Goal: Use online tool/utility: Utilize a website feature to perform a specific function

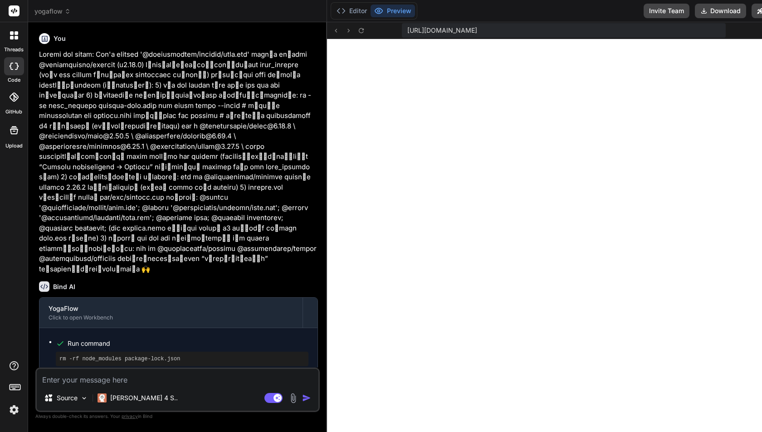
scroll to position [6111, 0]
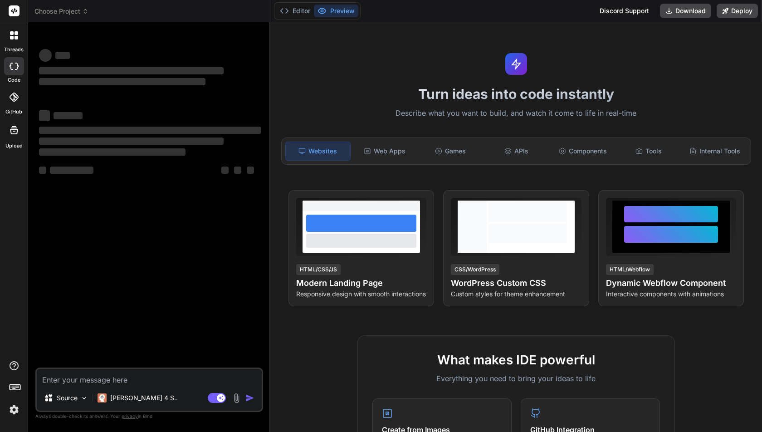
click at [15, 13] on rect at bounding box center [14, 10] width 11 height 11
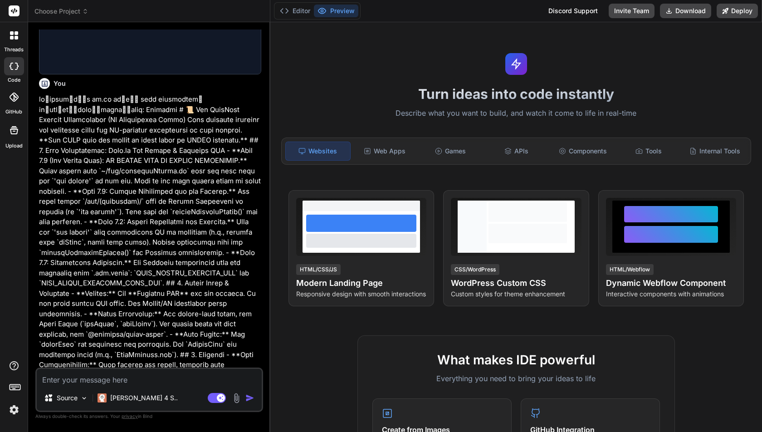
scroll to position [1578, 0]
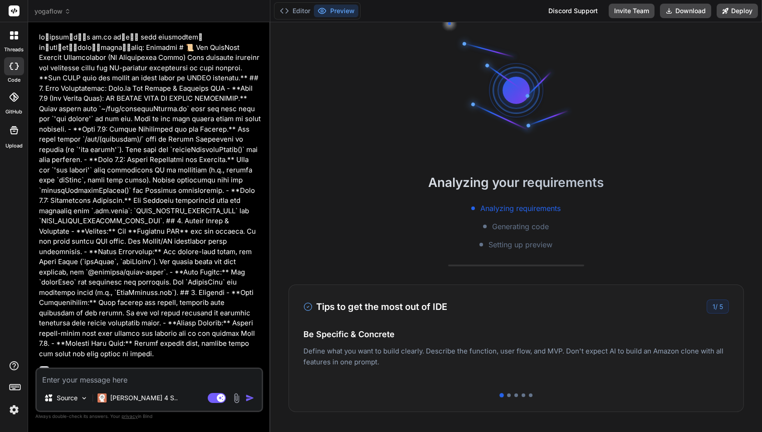
click at [15, 411] on img at bounding box center [13, 409] width 15 height 15
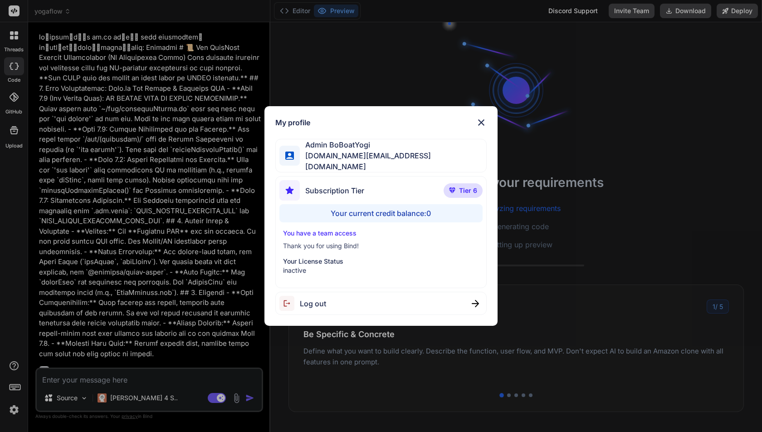
click at [482, 124] on img at bounding box center [481, 122] width 11 height 11
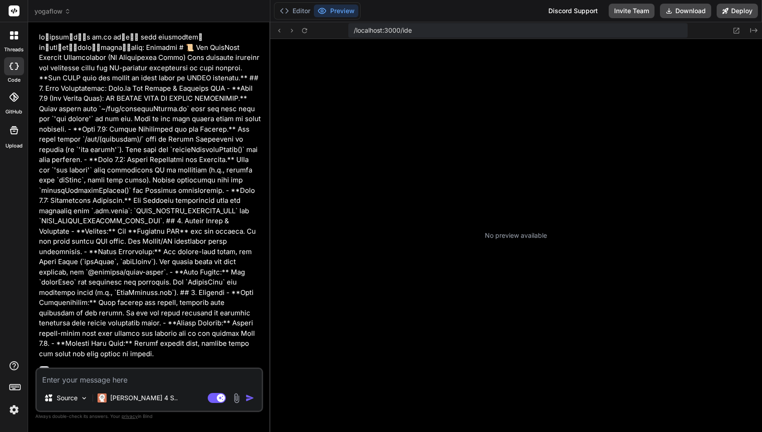
scroll to position [291, 0]
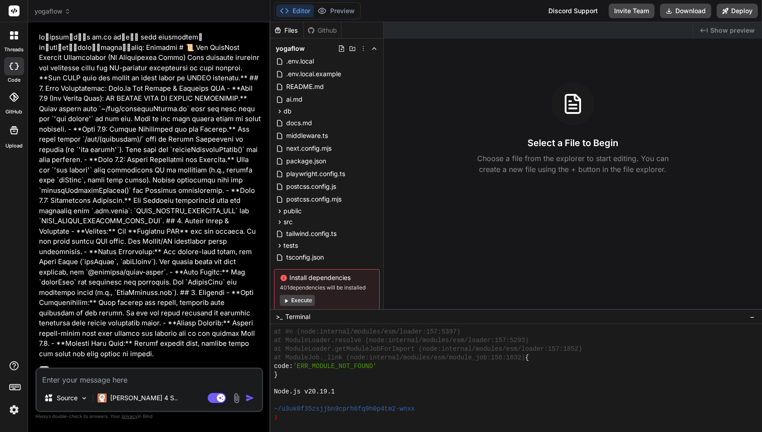
click at [216, 37] on p at bounding box center [150, 195] width 222 height 327
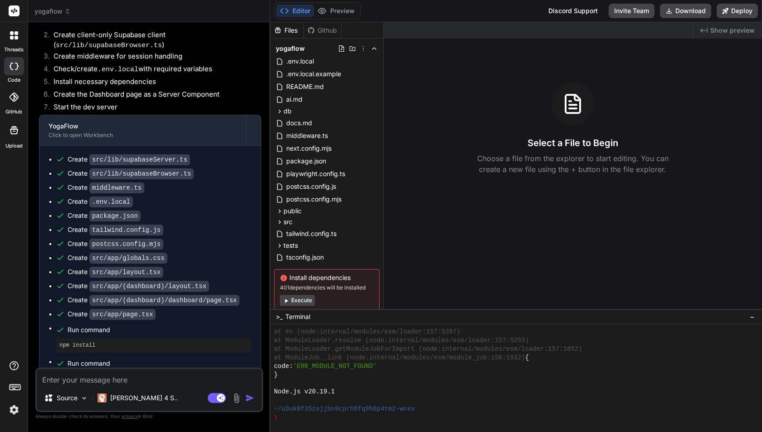
scroll to position [2777, 0]
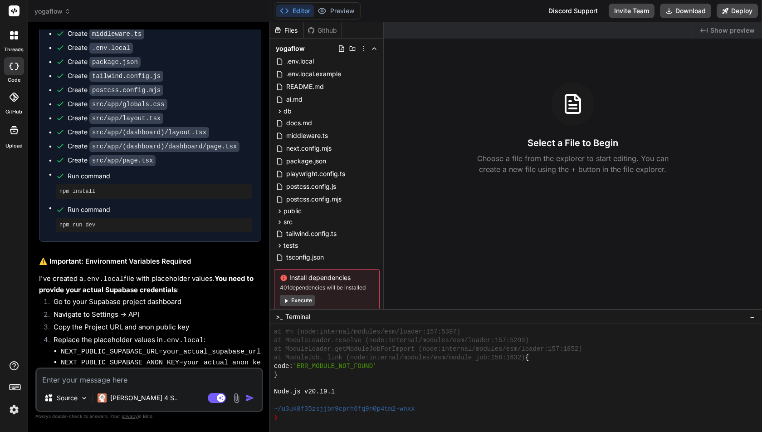
click at [304, 299] on button "Execute" at bounding box center [297, 300] width 35 height 11
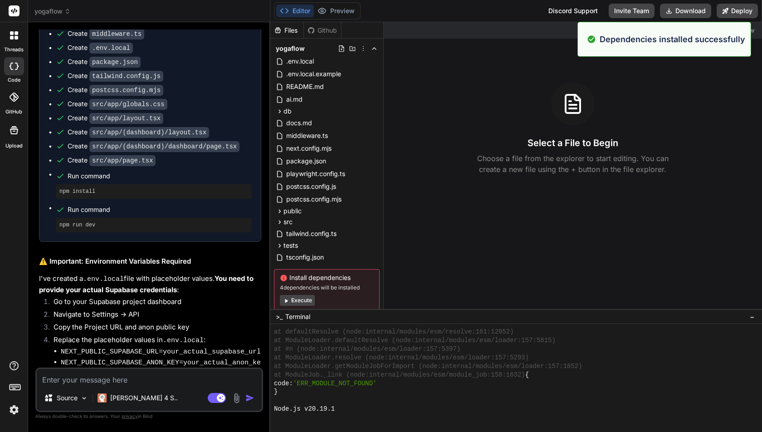
scroll to position [574, 0]
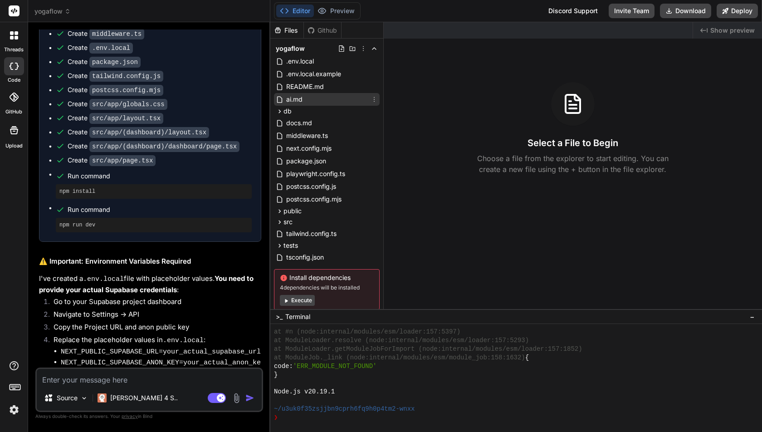
click at [314, 97] on div "ai.md" at bounding box center [327, 99] width 106 height 13
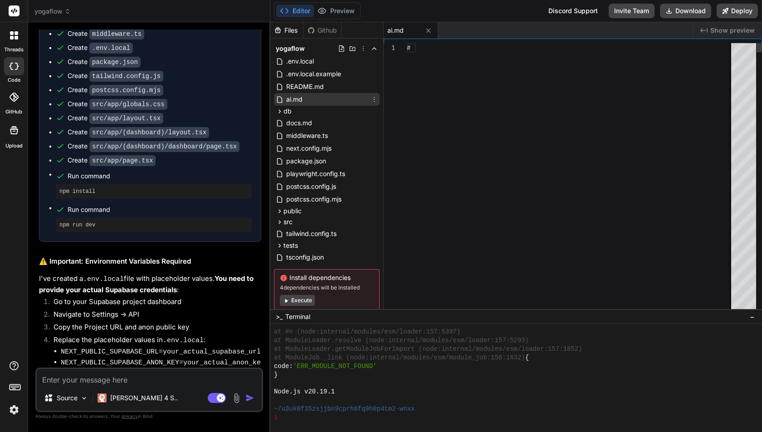
type textarea "x"
